Goal: Information Seeking & Learning: Learn about a topic

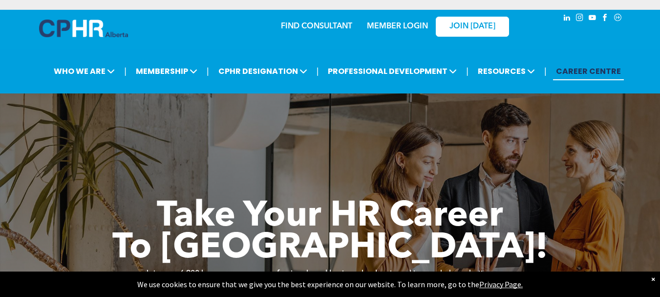
click at [391, 27] on link "MEMBER LOGIN" at bounding box center [397, 26] width 61 height 8
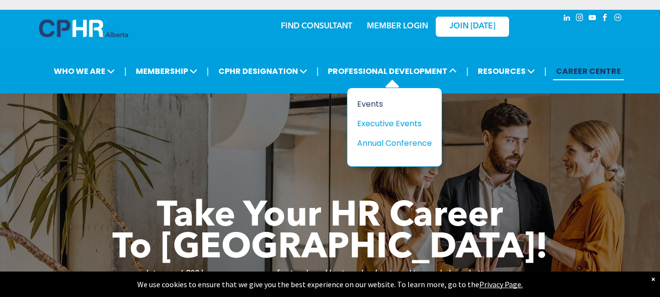
click at [372, 105] on div "Events" at bounding box center [390, 104] width 67 height 12
